Goal: Task Accomplishment & Management: Manage account settings

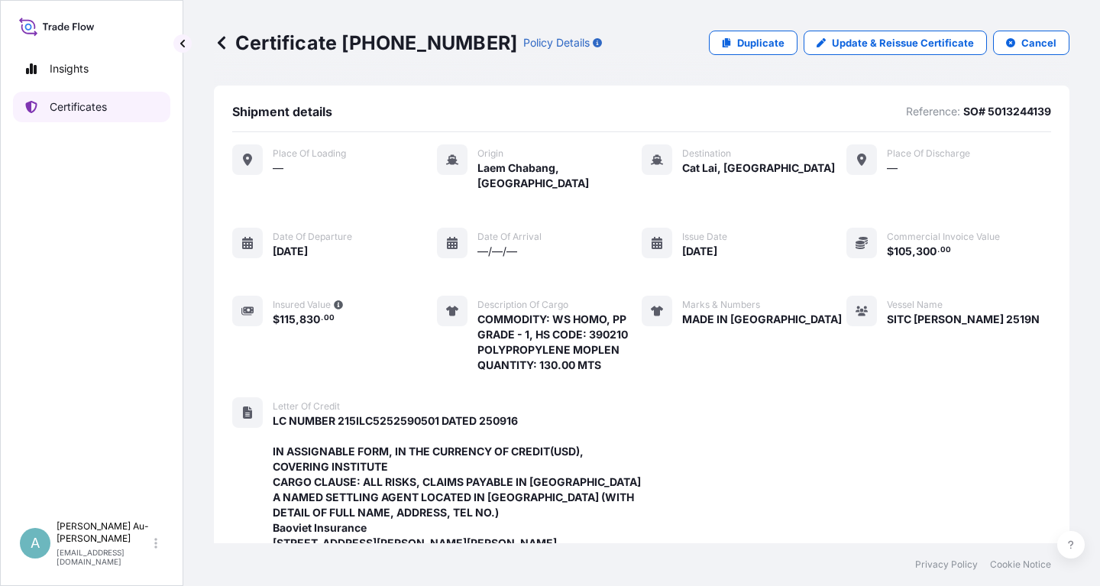
scroll to position [527, 0]
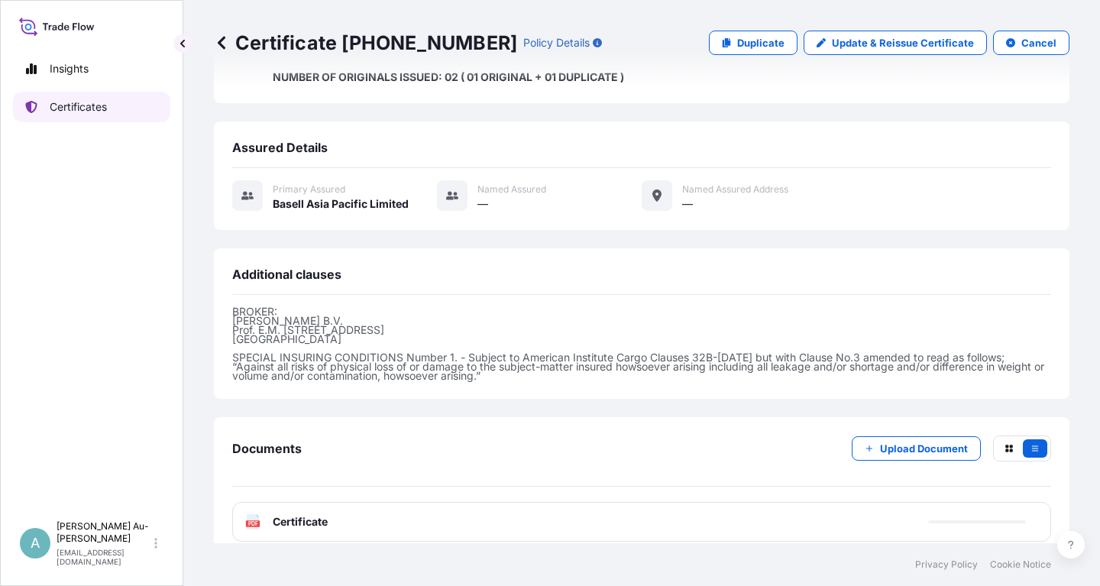
click at [91, 105] on p "Certificates" at bounding box center [78, 106] width 57 height 15
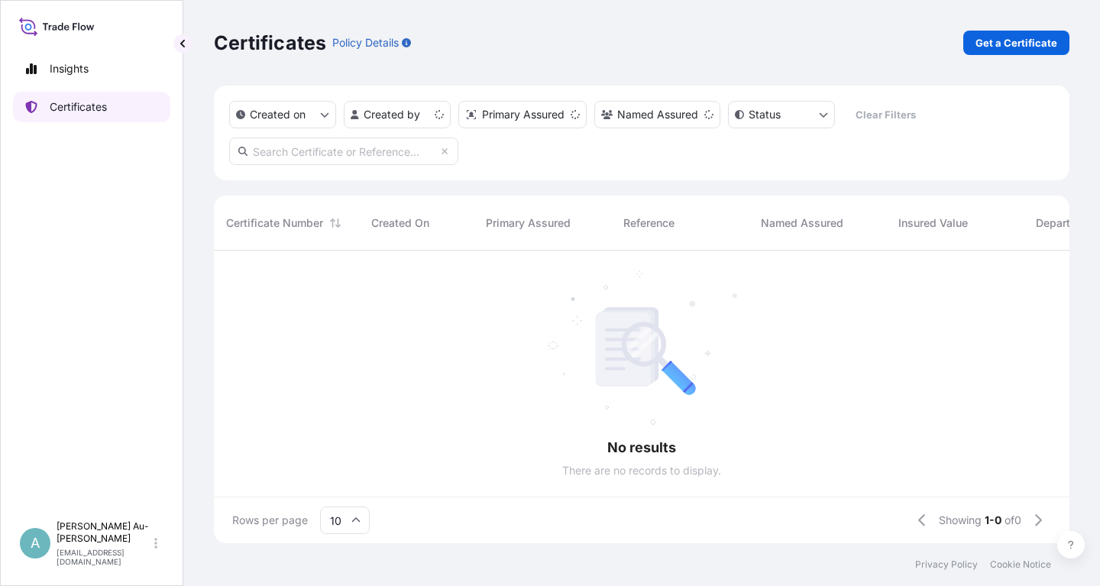
scroll to position [301, 855]
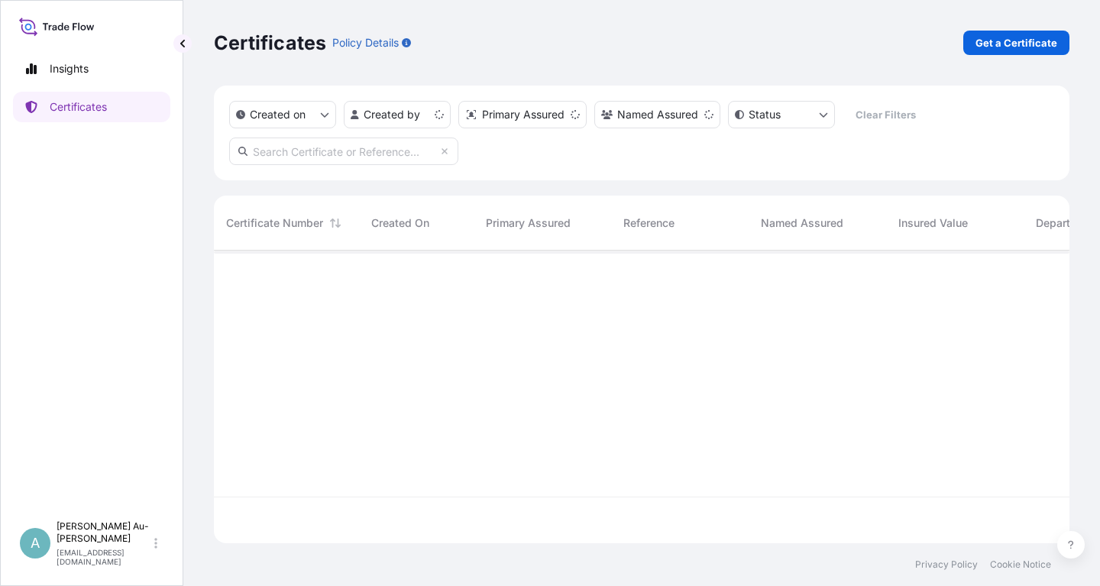
click at [307, 156] on input "text" at bounding box center [343, 150] width 229 height 27
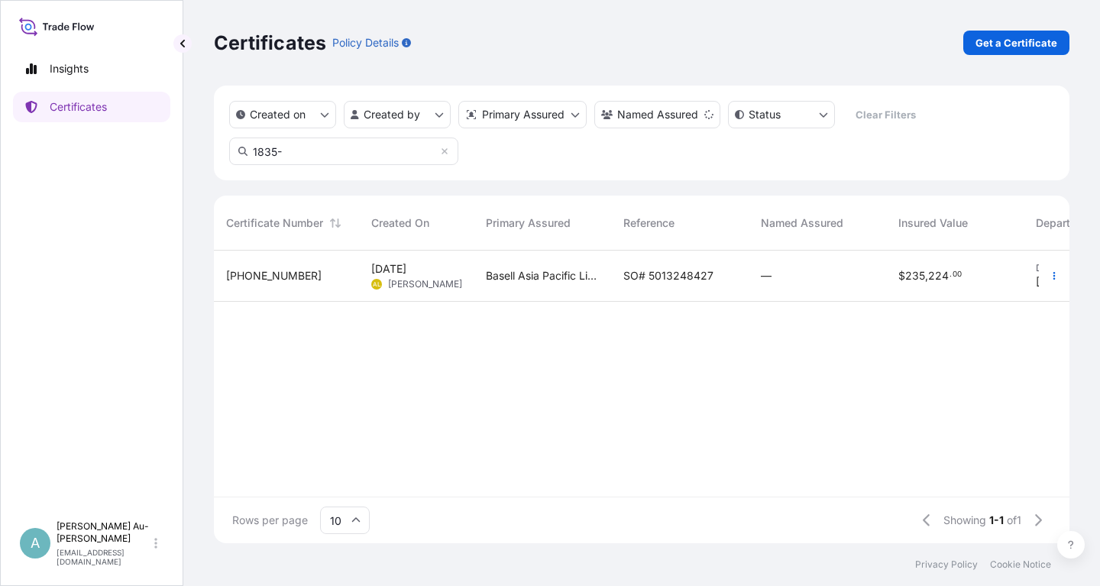
type input "1835-"
click at [681, 275] on span "SO# 5013248427" at bounding box center [668, 275] width 90 height 15
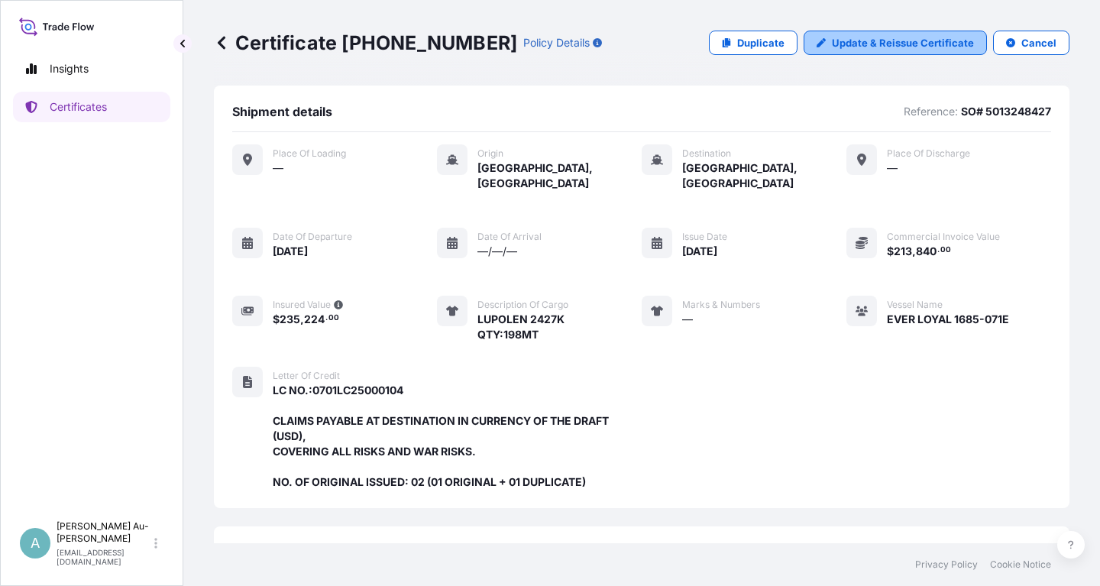
click at [904, 40] on p "Update & Reissue Certificate" at bounding box center [903, 42] width 142 height 15
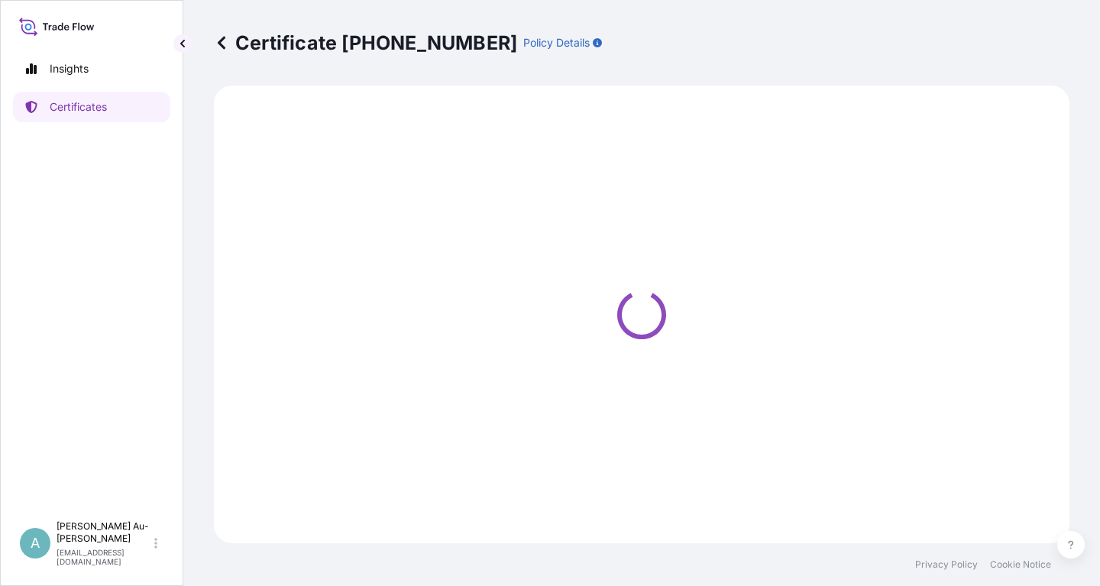
select select "Sea"
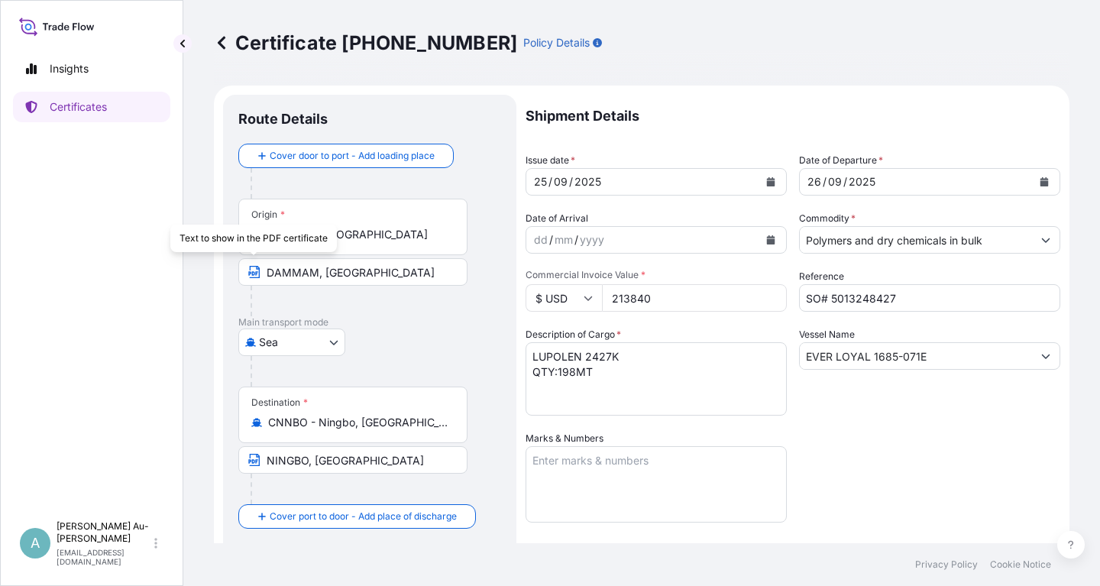
select select "32034"
click at [770, 186] on button "Calendar" at bounding box center [770, 182] width 24 height 24
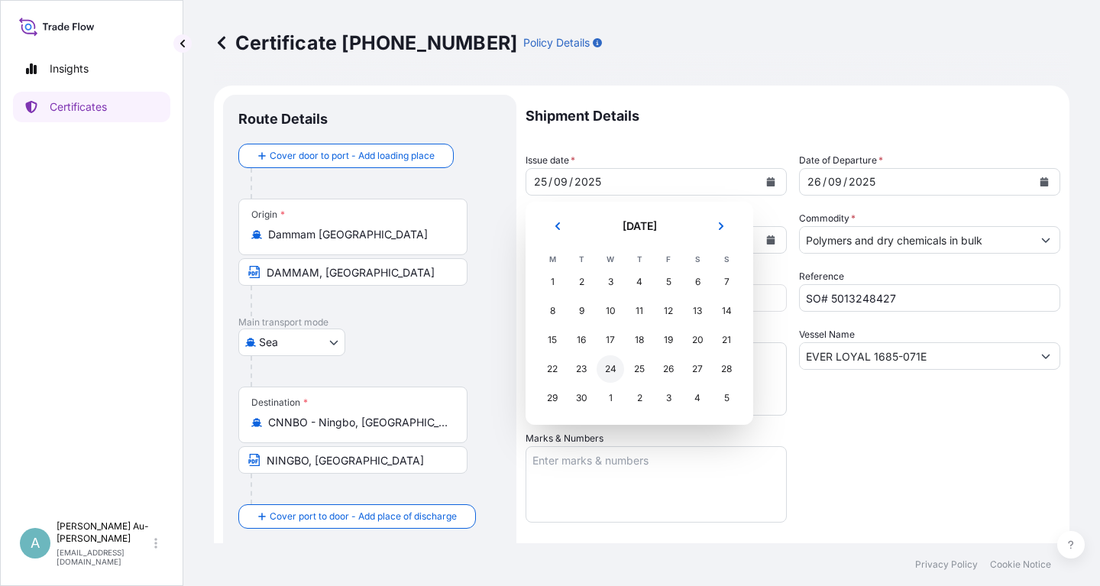
click at [609, 365] on div "24" at bounding box center [610, 368] width 27 height 27
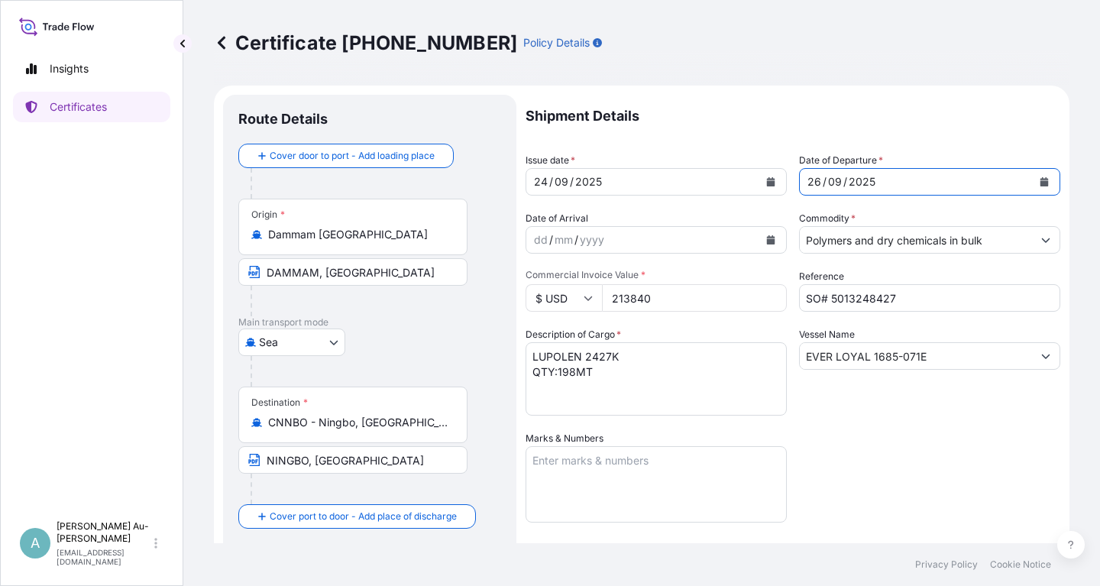
click at [1046, 184] on icon "Calendar" at bounding box center [1044, 181] width 8 height 9
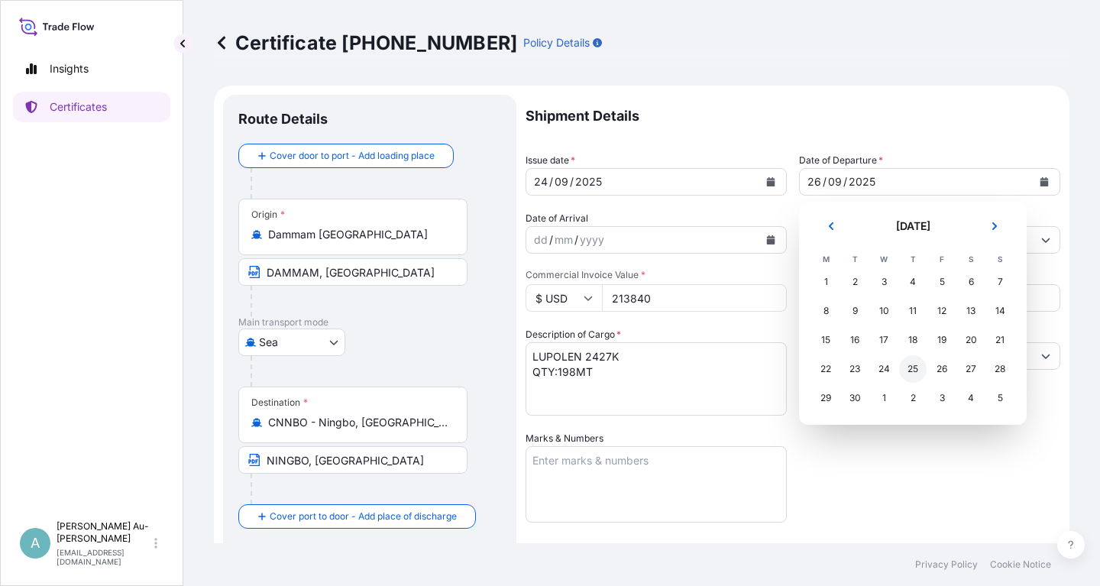
click at [906, 370] on div "25" at bounding box center [912, 368] width 27 height 27
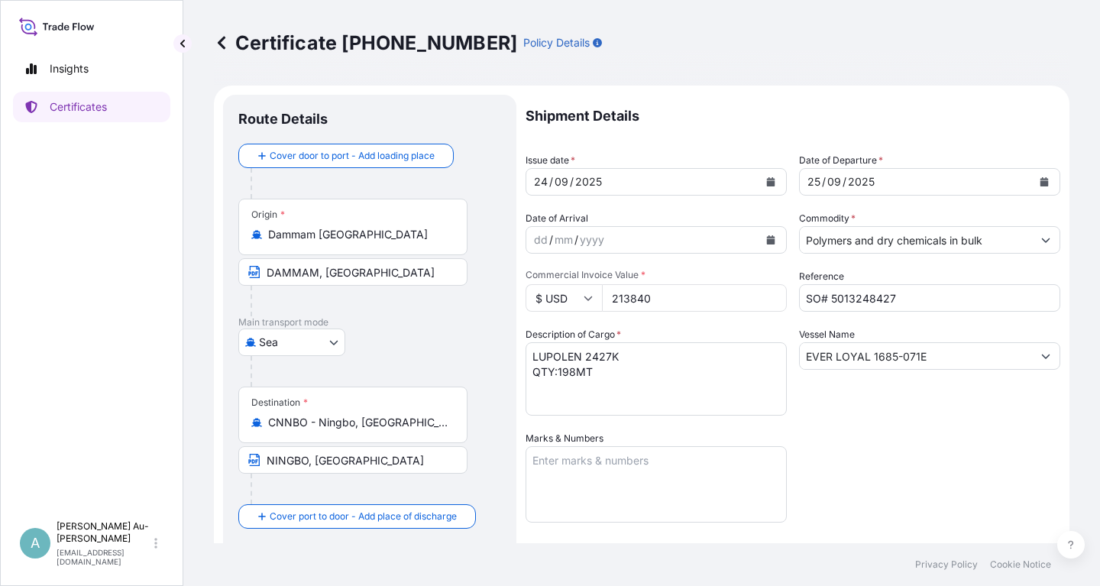
drag, startPoint x: 939, startPoint y: 487, endPoint x: 934, endPoint y: 476, distance: 12.6
click at [939, 486] on div "Shipment Details Issue date * [DATE] Date of Departure * [DATE] Date of Arrival…" at bounding box center [793, 488] width 535 height 786
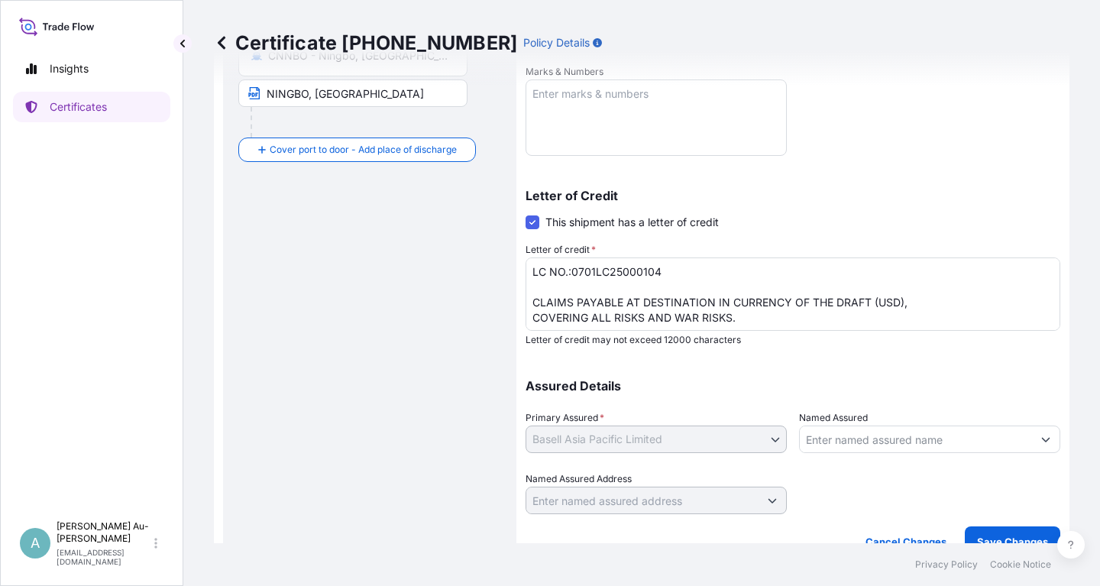
scroll to position [380, 0]
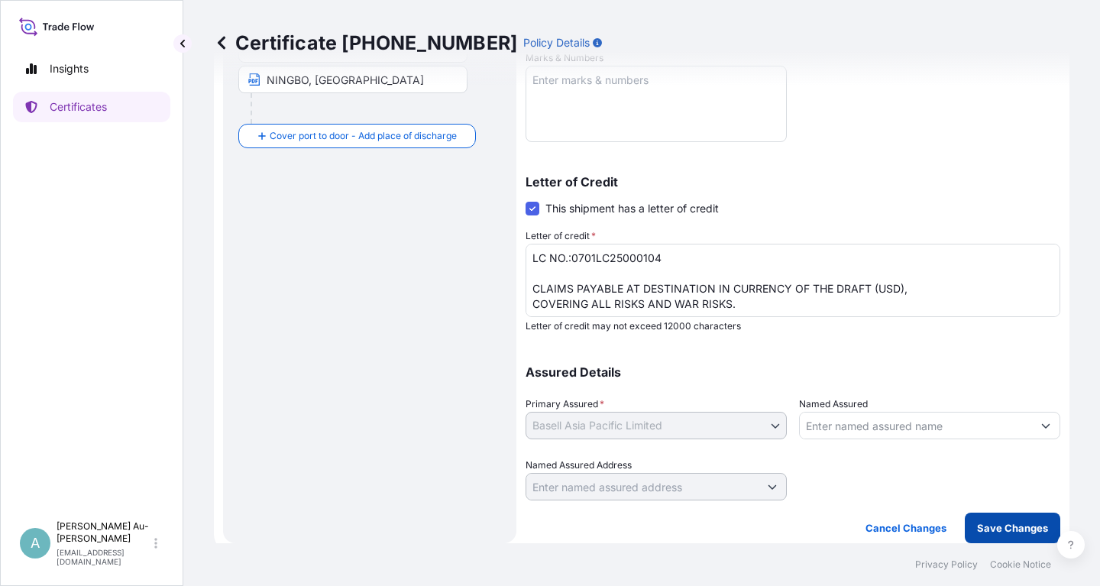
click at [994, 523] on p "Save Changes" at bounding box center [1012, 527] width 71 height 15
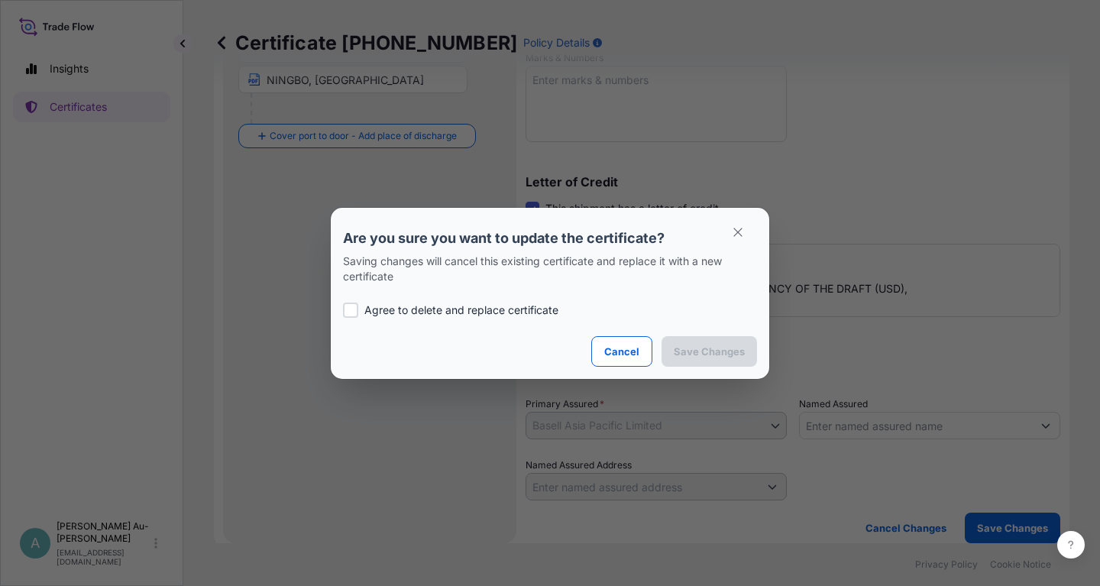
click at [487, 312] on p "Agree to delete and replace certificate" at bounding box center [461, 309] width 194 height 15
checkbox input "true"
click at [679, 352] on p "Save Changes" at bounding box center [709, 351] width 71 height 15
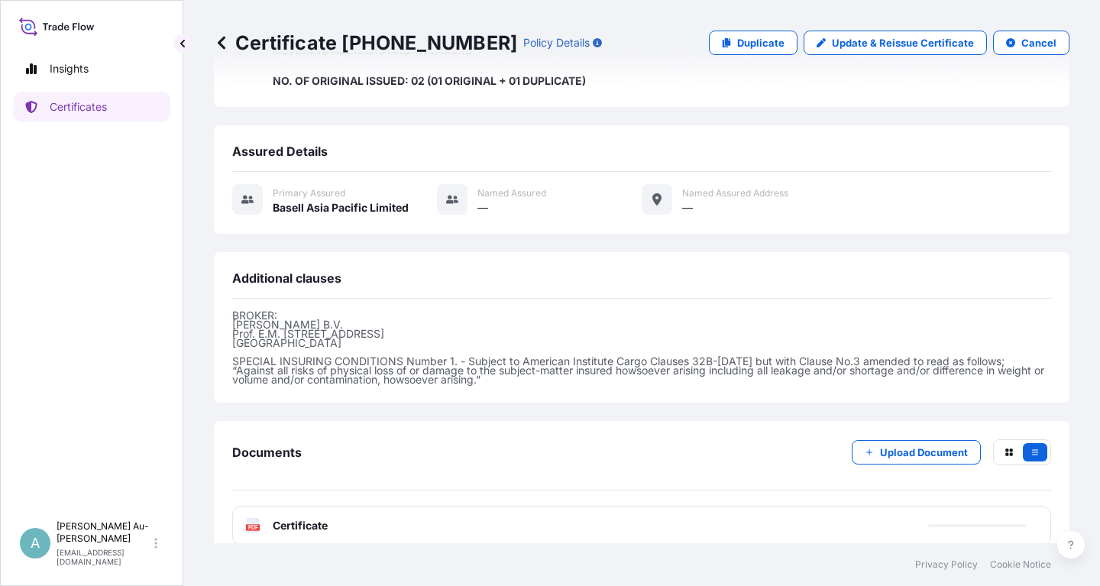
scroll to position [405, 0]
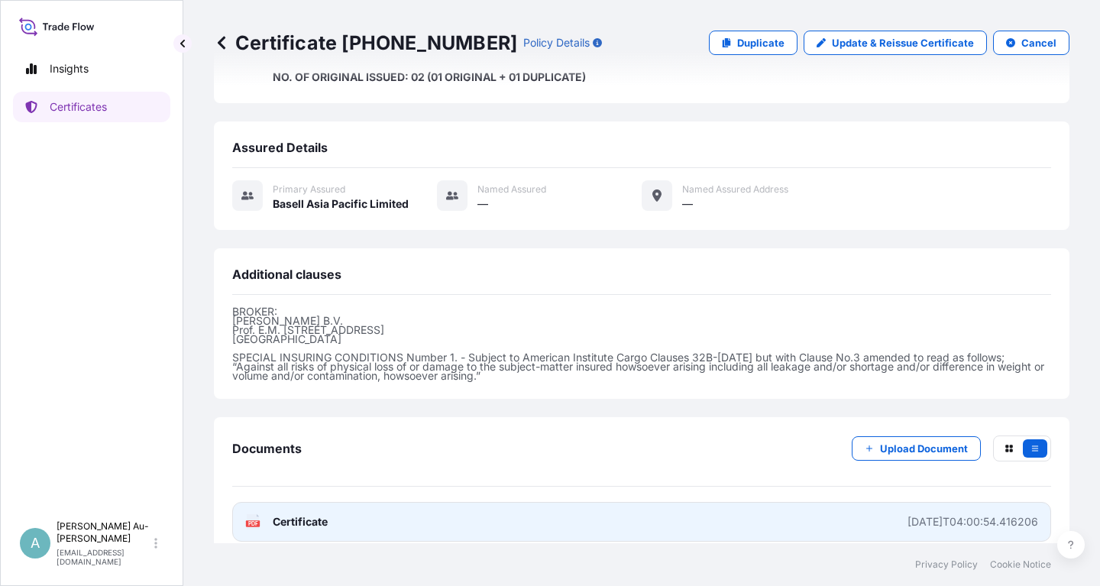
click at [481, 506] on link "PDF Certificate [DATE]T04:00:54.416206" at bounding box center [641, 522] width 819 height 40
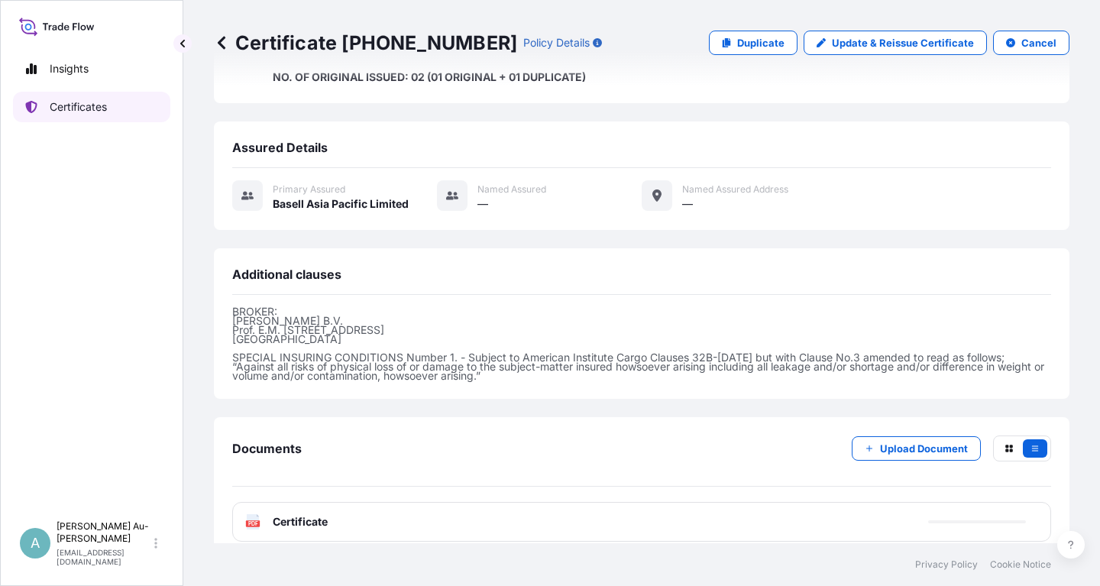
click at [82, 106] on p "Certificates" at bounding box center [78, 106] width 57 height 15
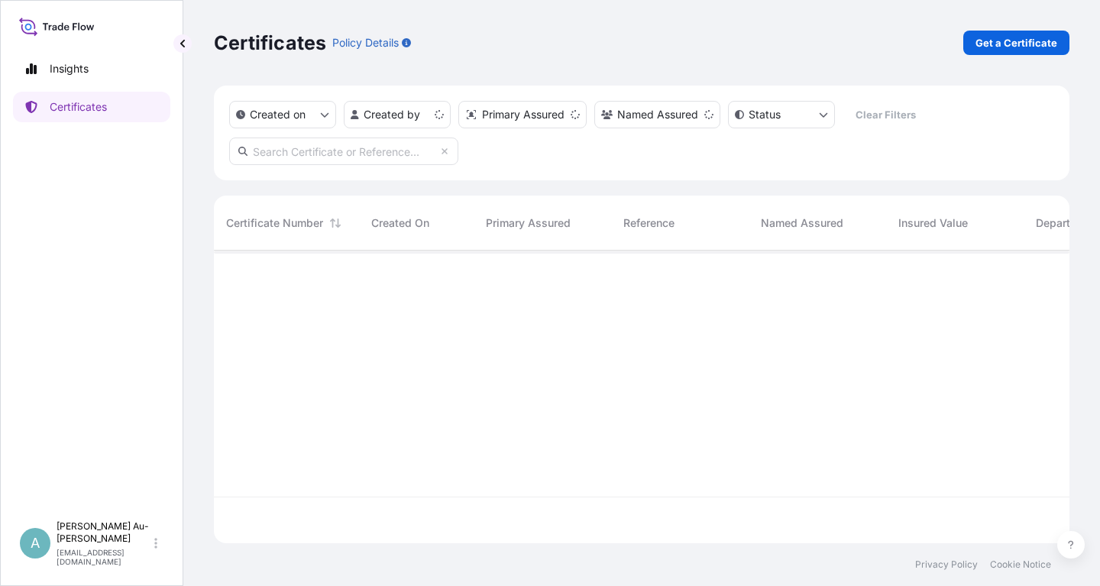
scroll to position [301, 855]
click at [354, 153] on input "text" at bounding box center [343, 150] width 229 height 27
type input "5013248174"
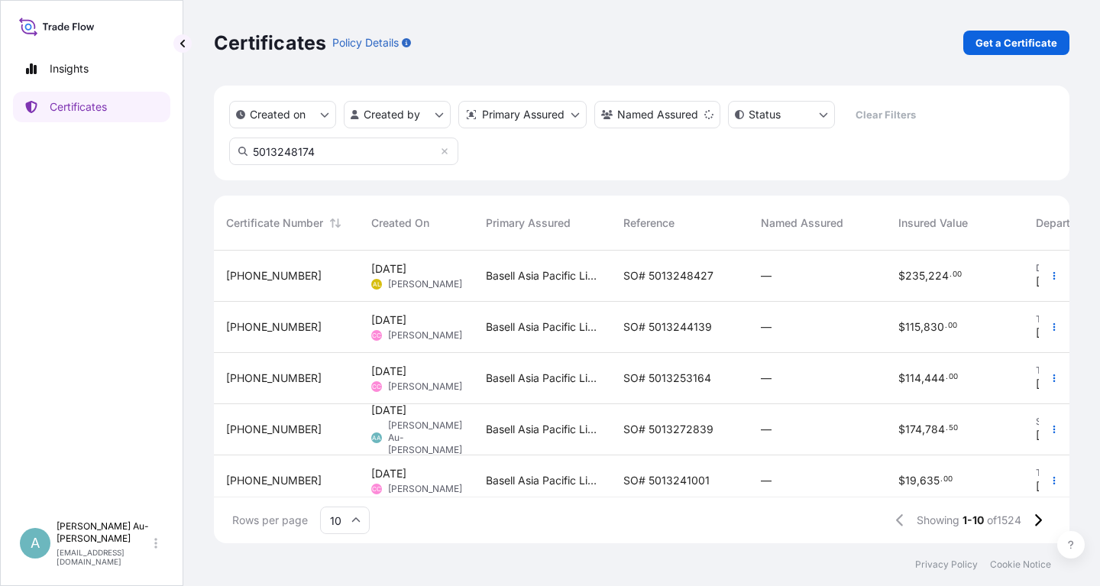
click at [672, 280] on span "SO# 5013248427" at bounding box center [668, 275] width 90 height 15
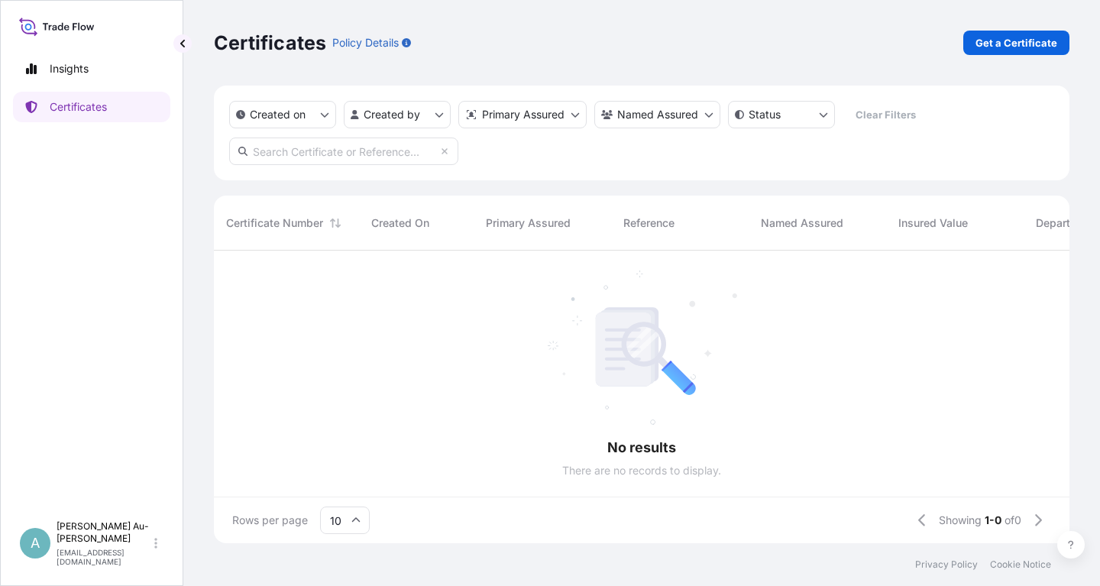
scroll to position [301, 855]
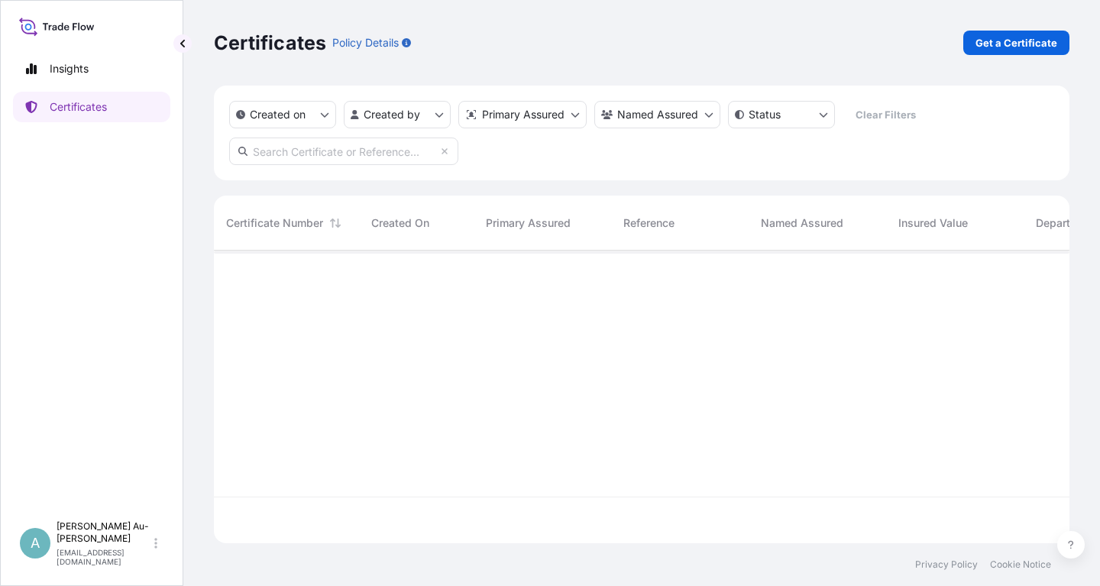
click at [348, 155] on input "text" at bounding box center [343, 150] width 229 height 27
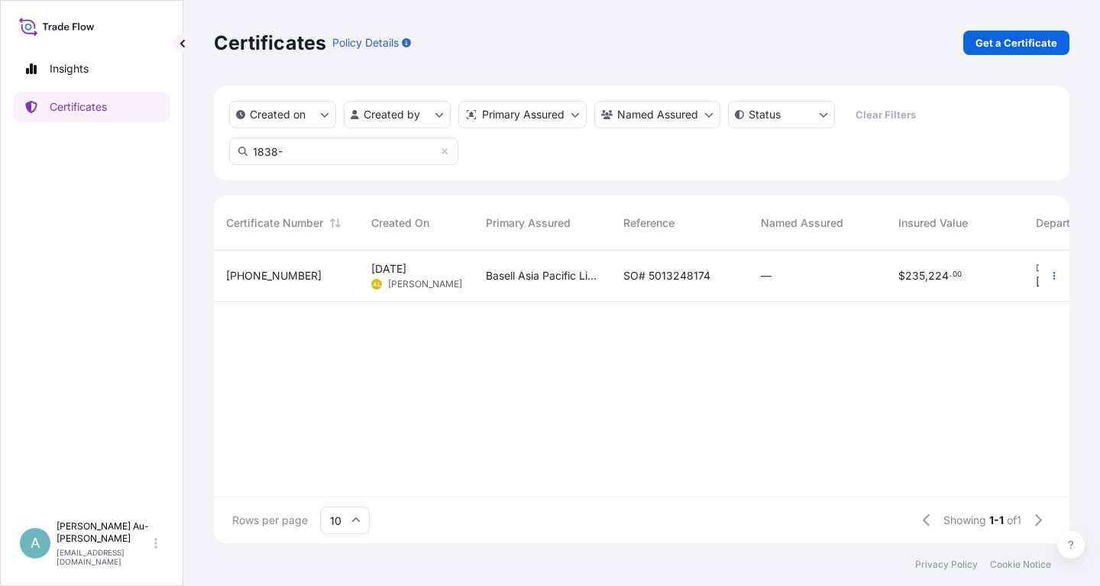
type input "1838-"
click at [622, 279] on div "SO# 5013248174" at bounding box center [679, 276] width 137 height 51
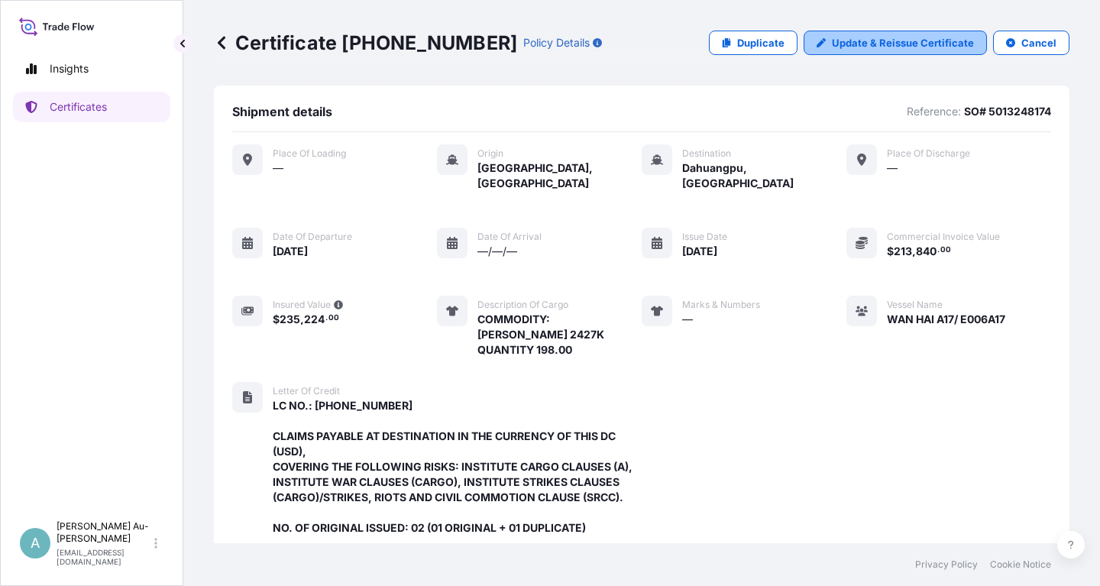
click at [901, 47] on p "Update & Reissue Certificate" at bounding box center [903, 42] width 142 height 15
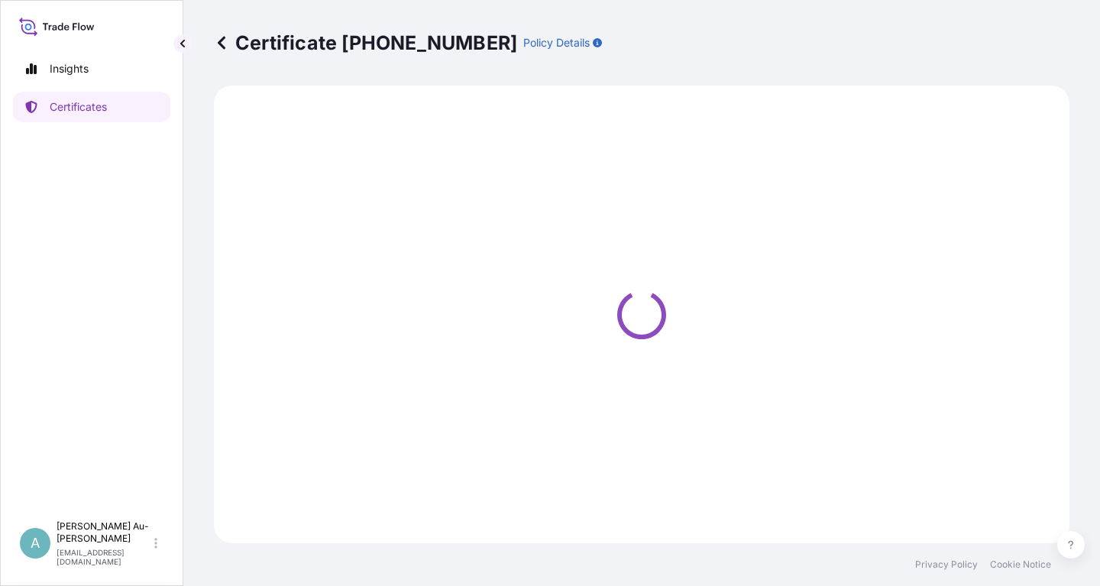
select select "Sea"
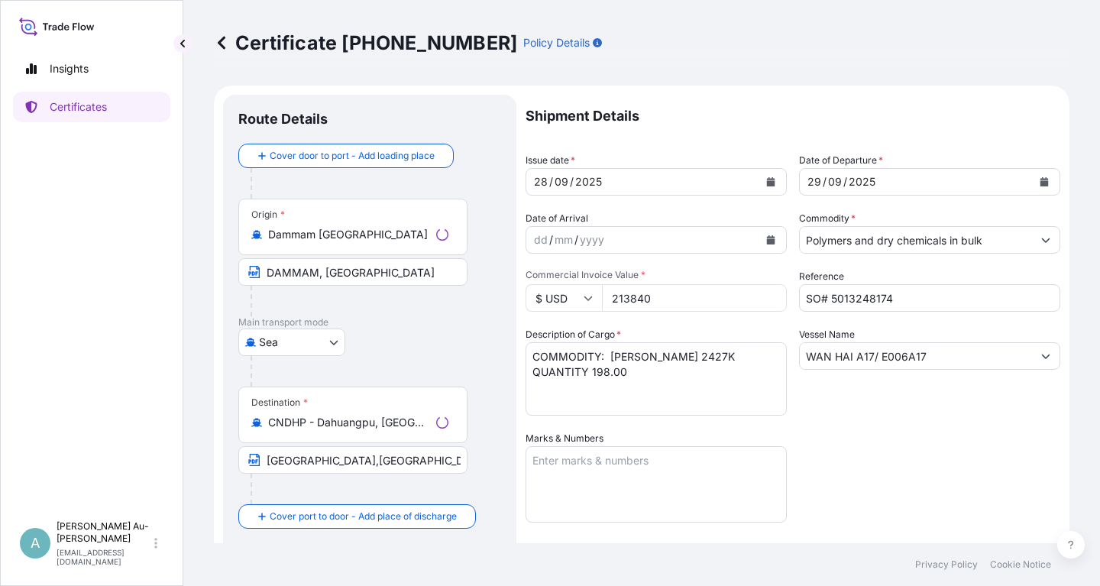
select select "32034"
click at [773, 183] on icon "Calendar" at bounding box center [771, 181] width 8 height 9
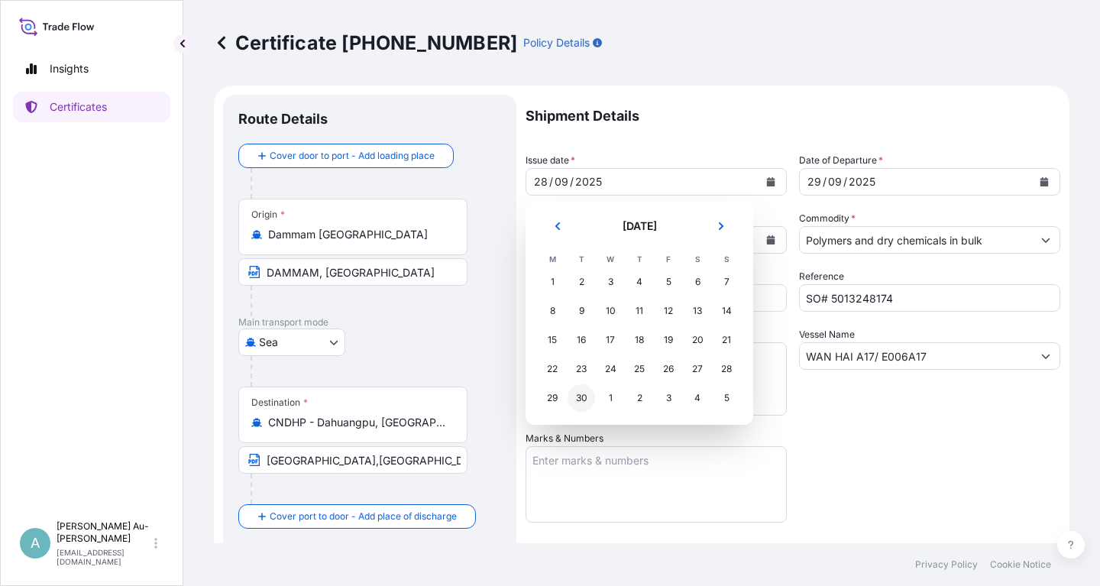
click at [579, 399] on div "30" at bounding box center [581, 397] width 27 height 27
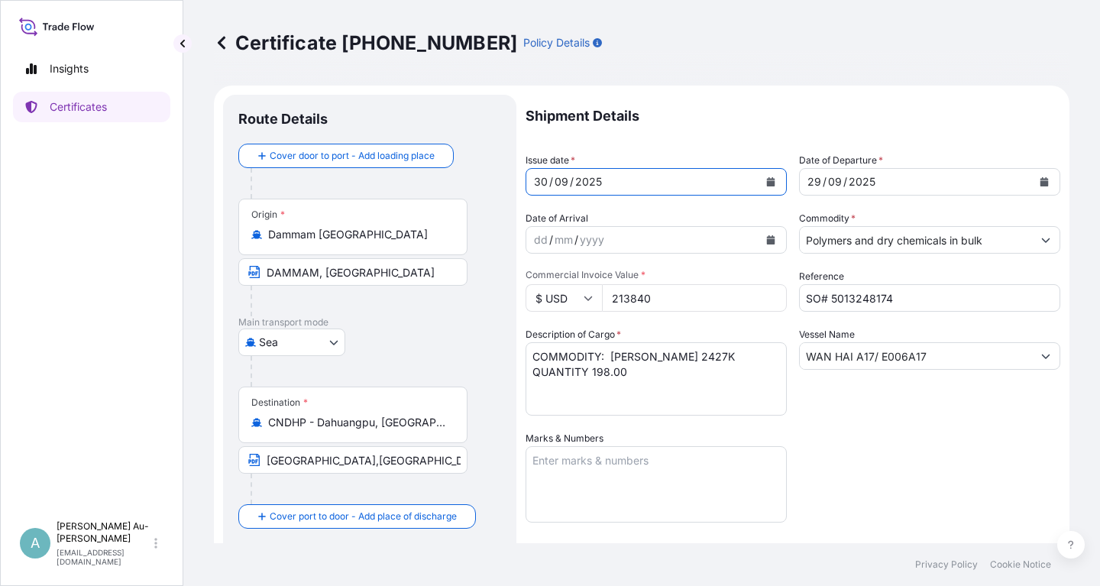
click at [1043, 183] on icon "Calendar" at bounding box center [1044, 181] width 8 height 9
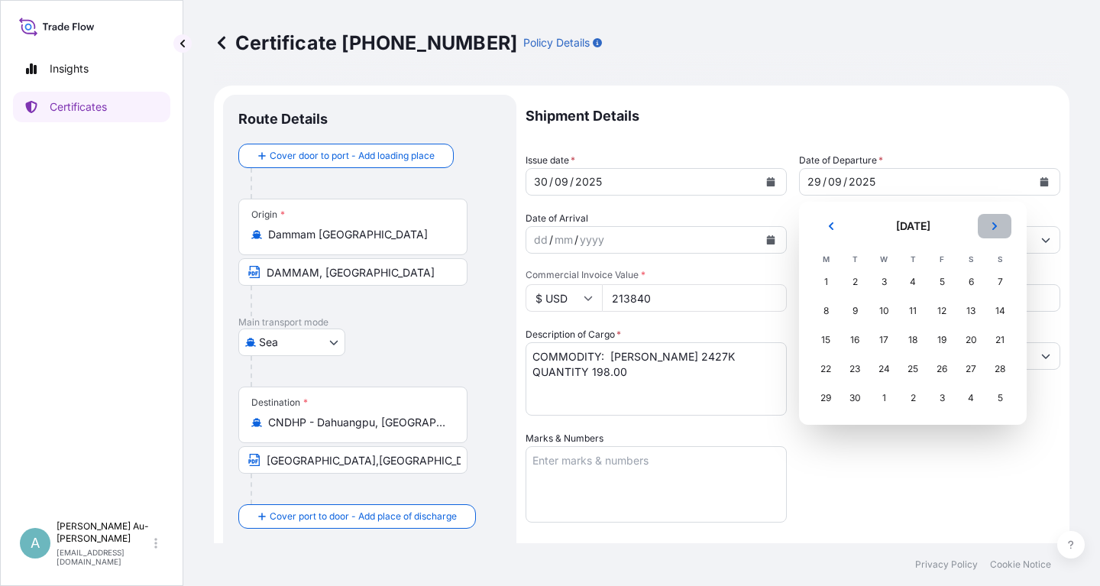
click at [997, 229] on icon "Next" at bounding box center [994, 226] width 9 height 9
click at [884, 283] on div "1" at bounding box center [883, 281] width 27 height 27
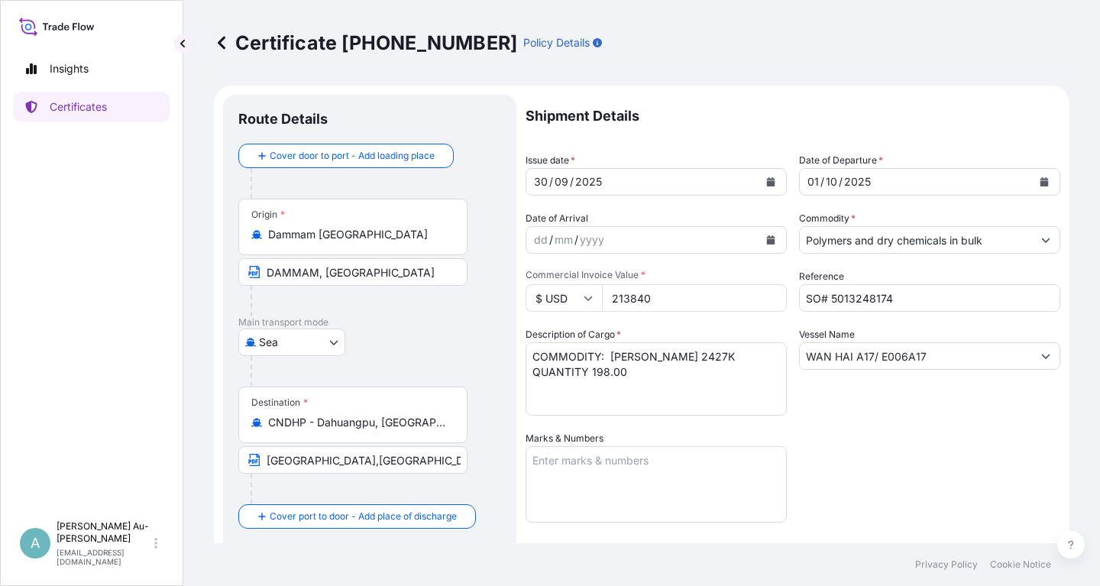
drag, startPoint x: 882, startPoint y: 434, endPoint x: 703, endPoint y: 436, distance: 178.7
click at [882, 433] on div "Shipment Details Issue date * [DATE] Date of Departure * [DATE] Date of Arrival…" at bounding box center [793, 488] width 535 height 786
click at [319, 273] on input "DAMMAM, [GEOGRAPHIC_DATA]" at bounding box center [352, 271] width 229 height 27
type input "DAMMAM PORT OF [GEOGRAPHIC_DATA]"
click at [357, 324] on p "Main transport mode" at bounding box center [369, 322] width 263 height 12
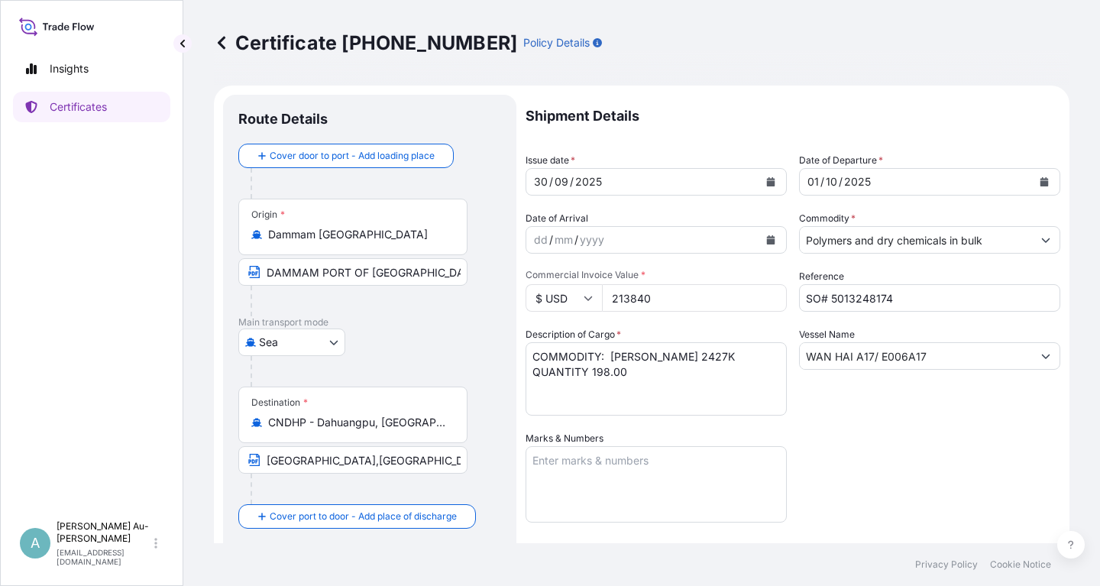
click at [910, 438] on div "Shipment Details Issue date * [DATE] Date of Departure * [DATE] Date of Arrival…" at bounding box center [793, 488] width 535 height 786
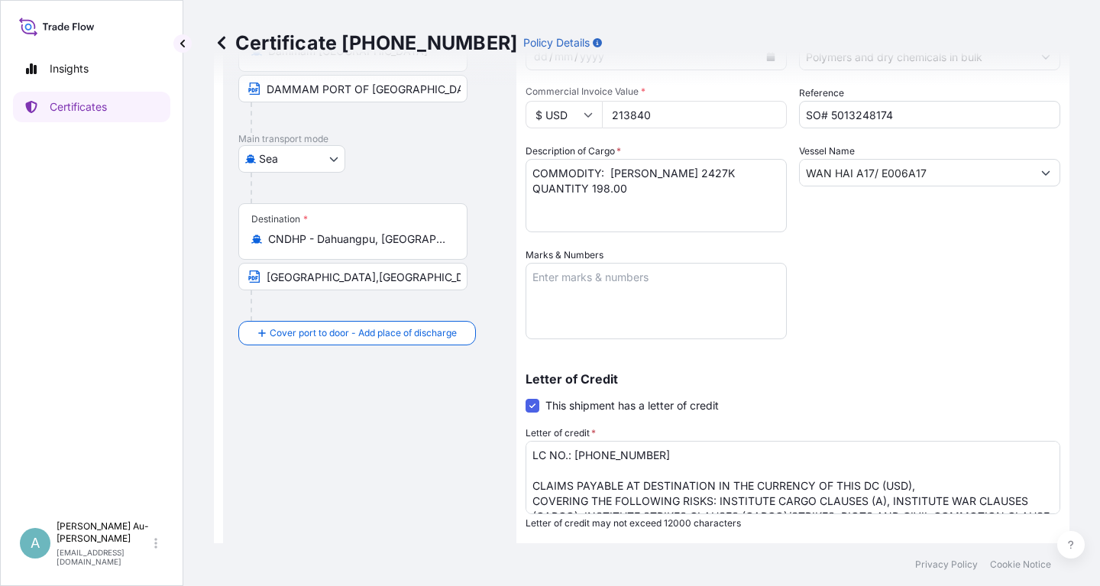
scroll to position [380, 0]
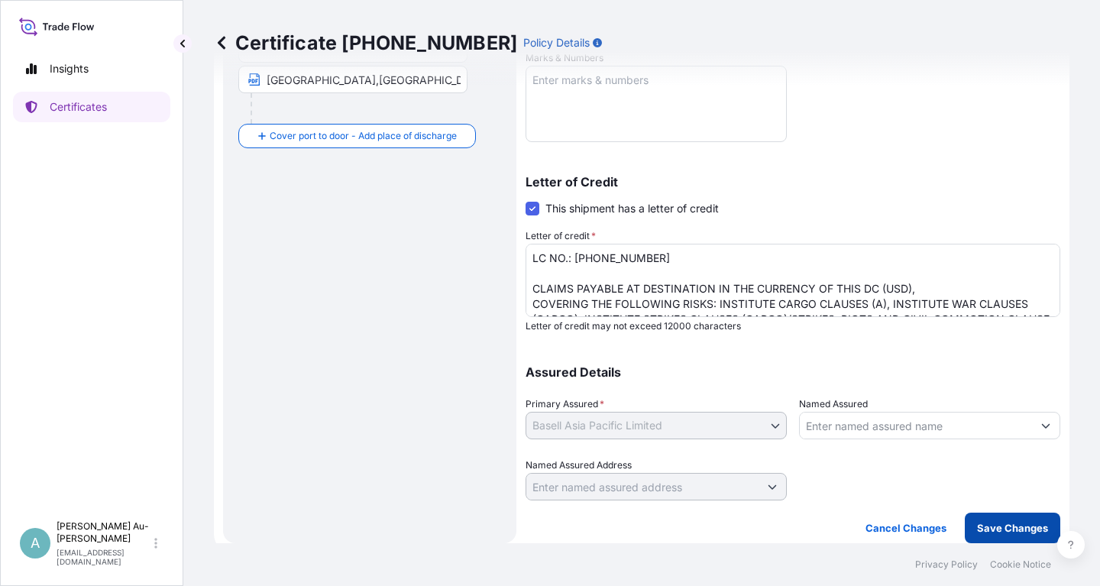
click at [1008, 537] on button "Save Changes" at bounding box center [1012, 528] width 95 height 31
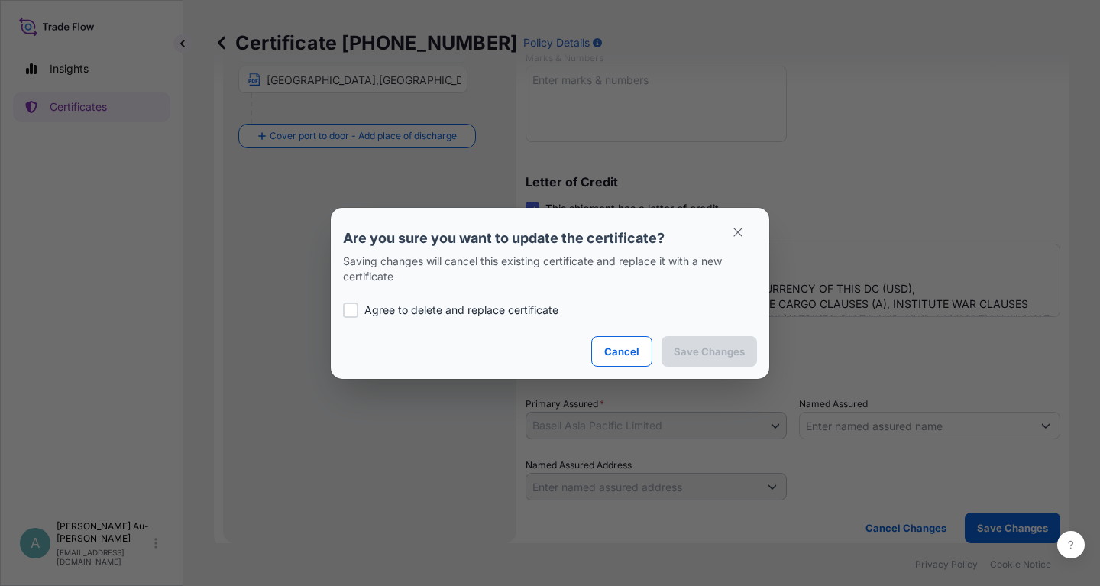
click at [458, 305] on p "Agree to delete and replace certificate" at bounding box center [461, 309] width 194 height 15
checkbox input "true"
click at [710, 357] on p "Save Changes" at bounding box center [709, 351] width 71 height 15
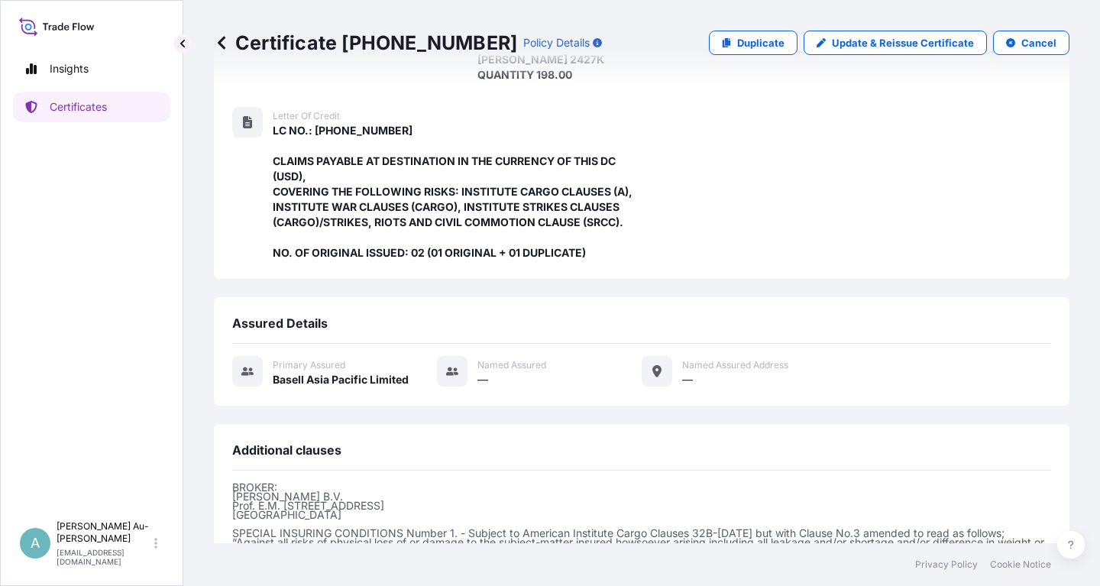
scroll to position [466, 0]
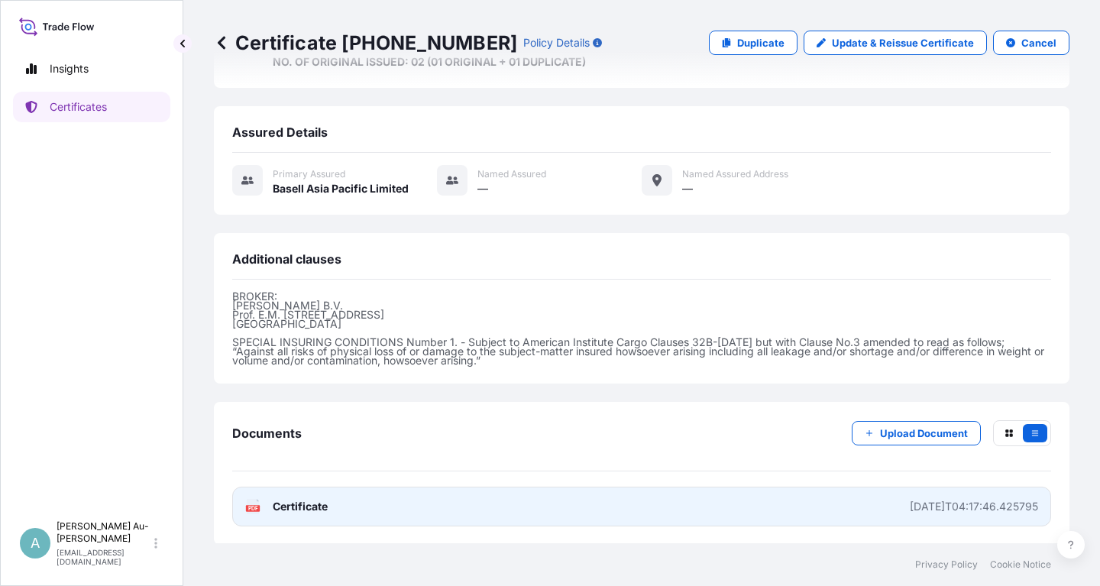
click at [403, 503] on link "PDF Certificate [DATE]T04:17:46.425795" at bounding box center [641, 507] width 819 height 40
